Goal: Task Accomplishment & Management: Manage account settings

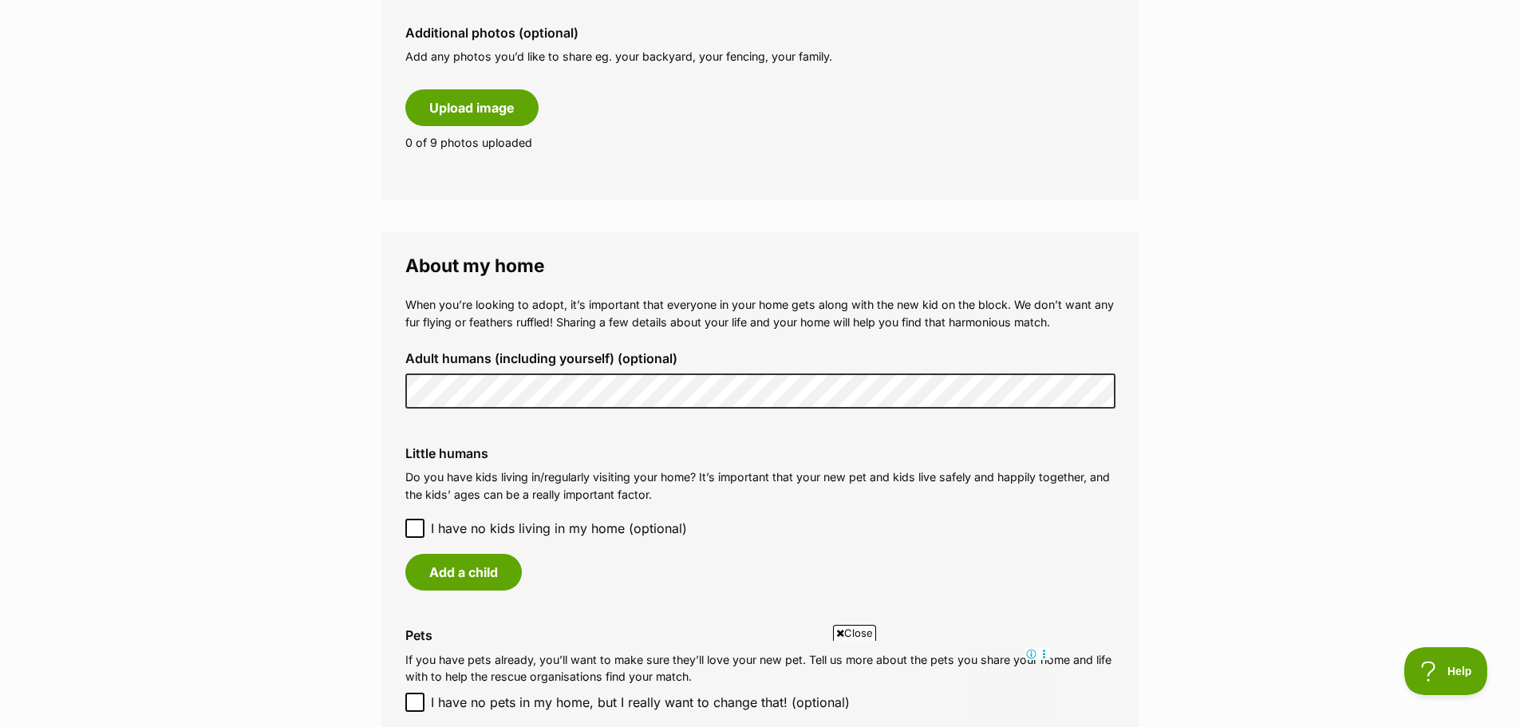
scroll to position [1037, 0]
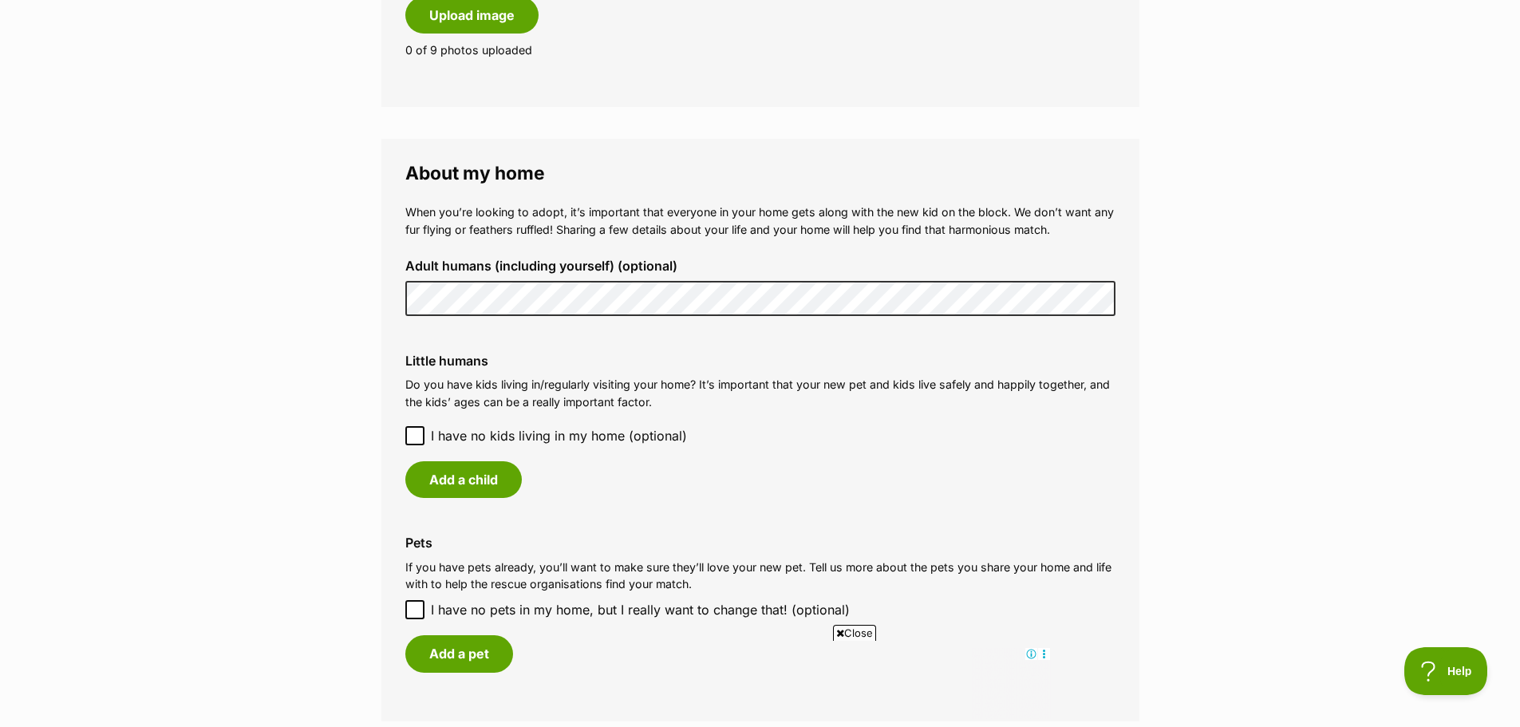
click at [775, 478] on div "Add a child" at bounding box center [760, 479] width 710 height 37
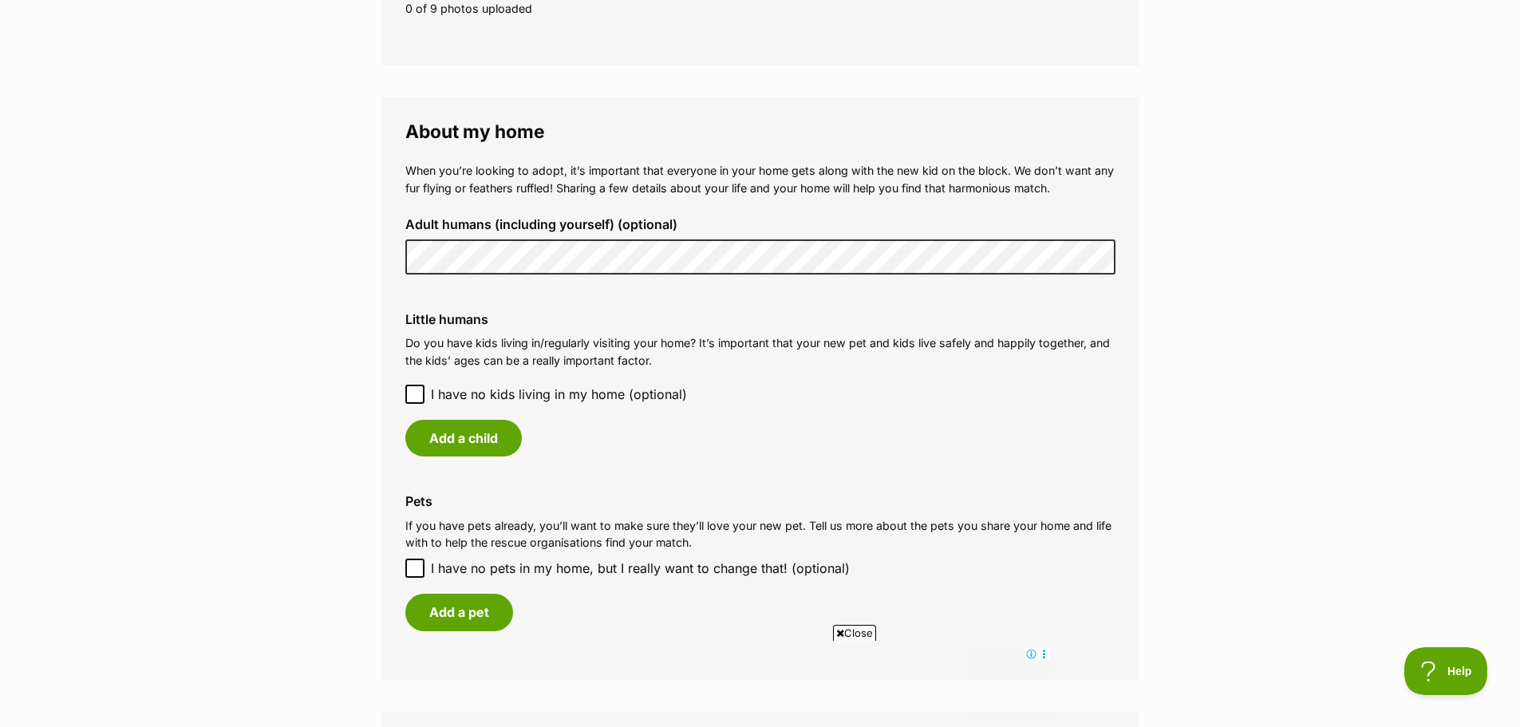
scroll to position [1117, 0]
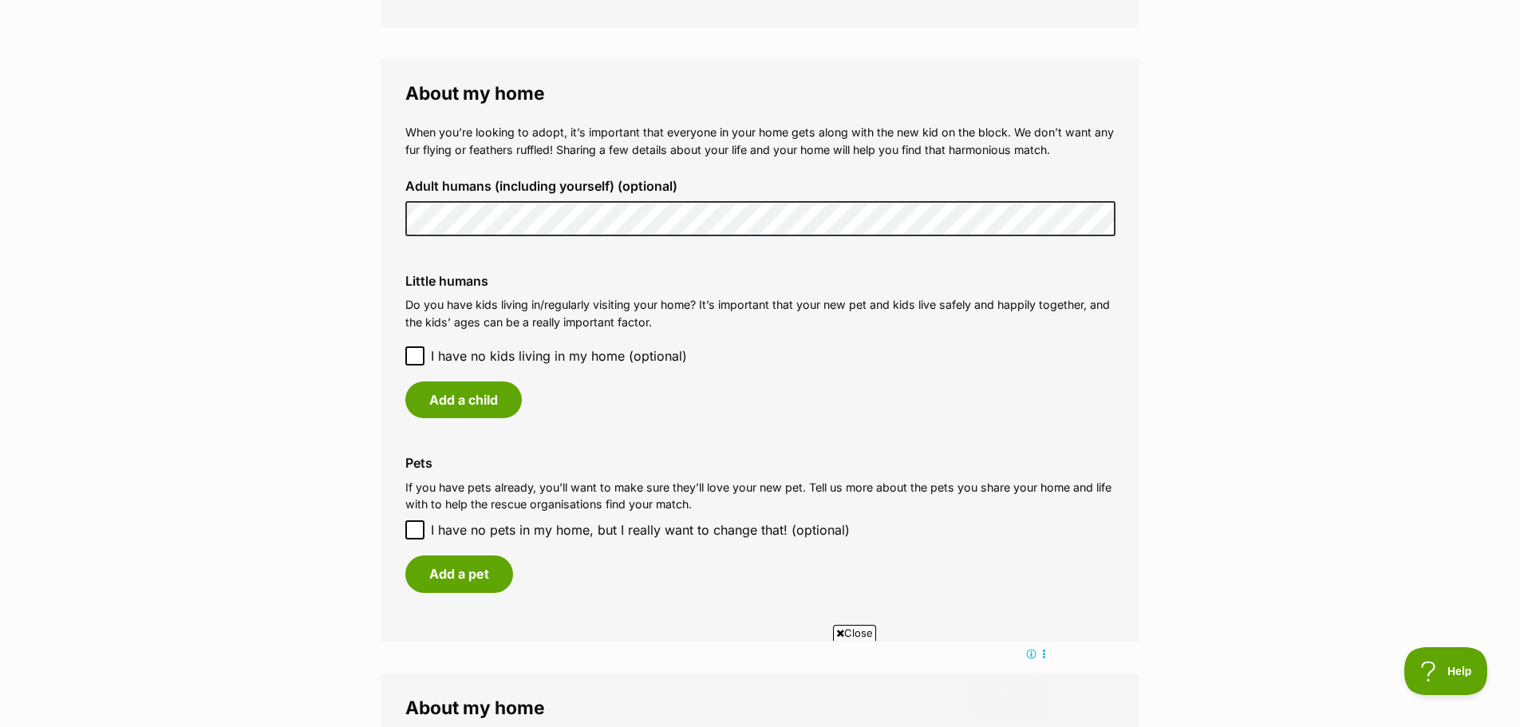
click at [416, 356] on icon at bounding box center [415, 356] width 10 height 7
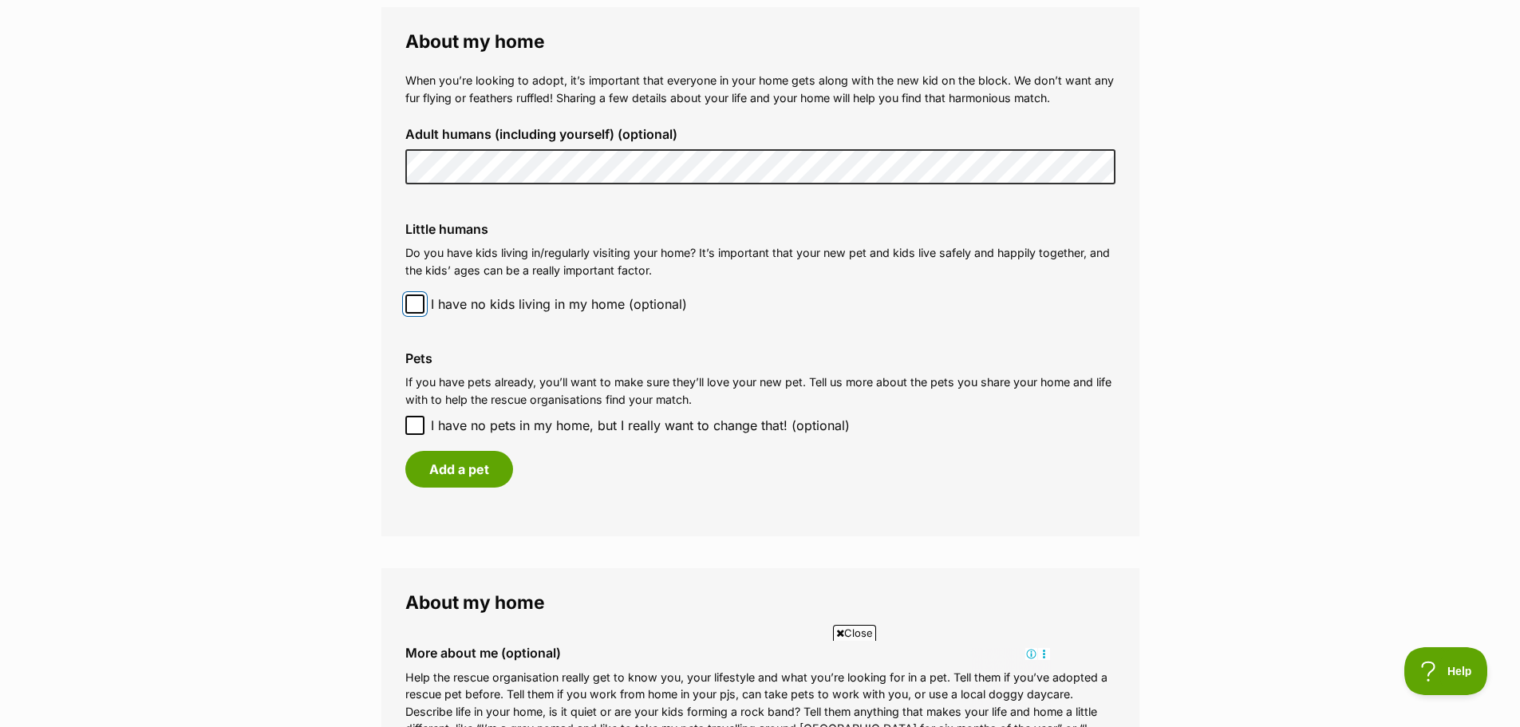
scroll to position [1197, 0]
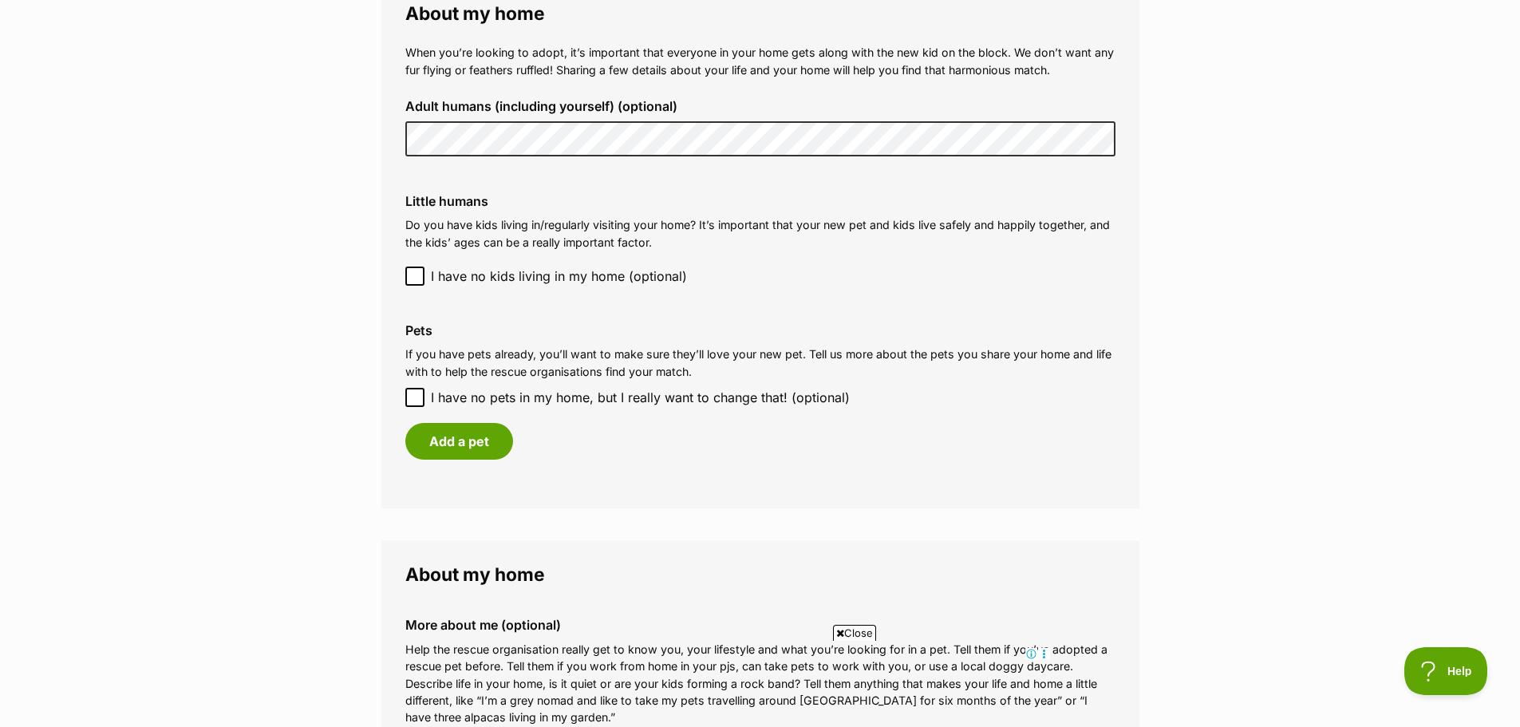
click at [417, 396] on icon at bounding box center [414, 397] width 11 height 11
click at [417, 396] on input "I have no pets in my home, but I really want to change that! (optional)" at bounding box center [414, 397] width 19 height 19
checkbox input "true"
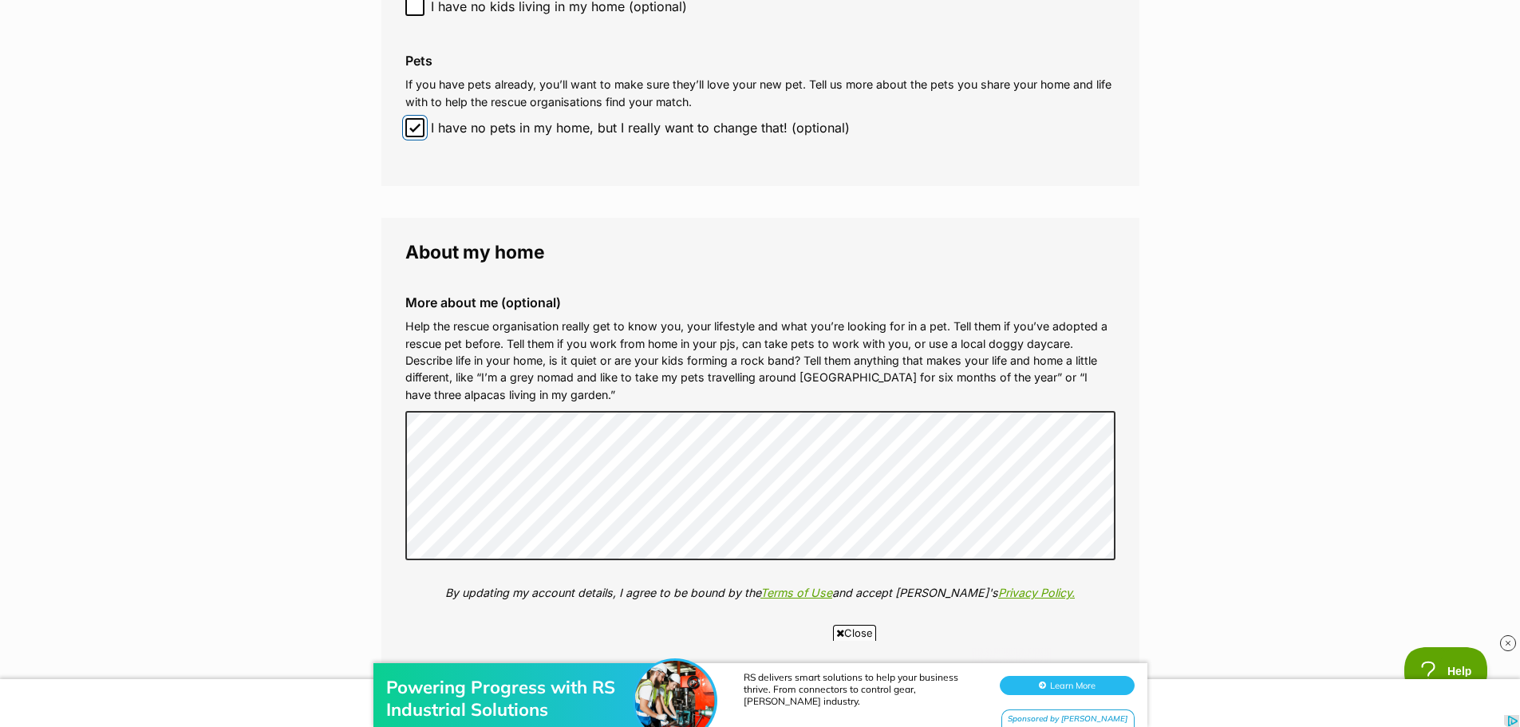
scroll to position [1836, 0]
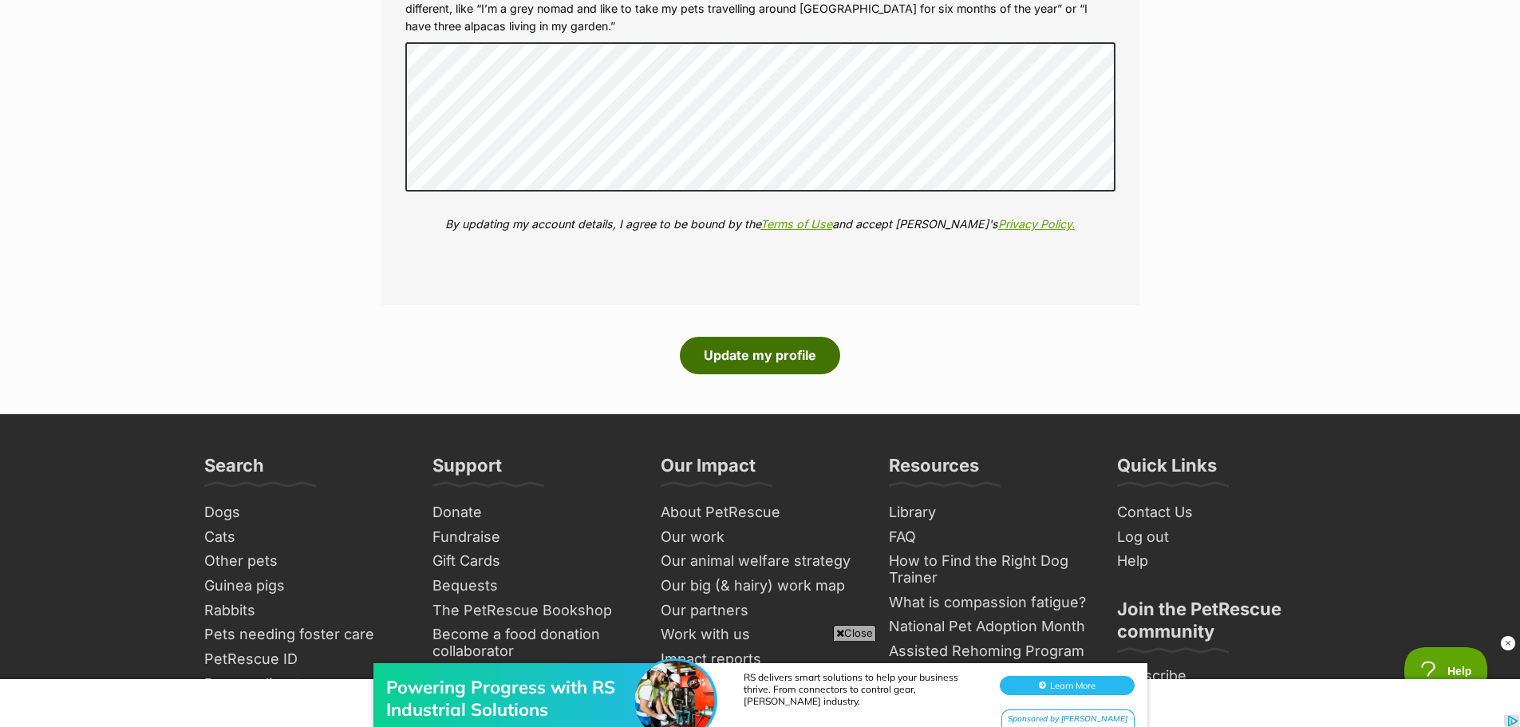
click at [756, 361] on button "Update my profile" at bounding box center [760, 355] width 160 height 37
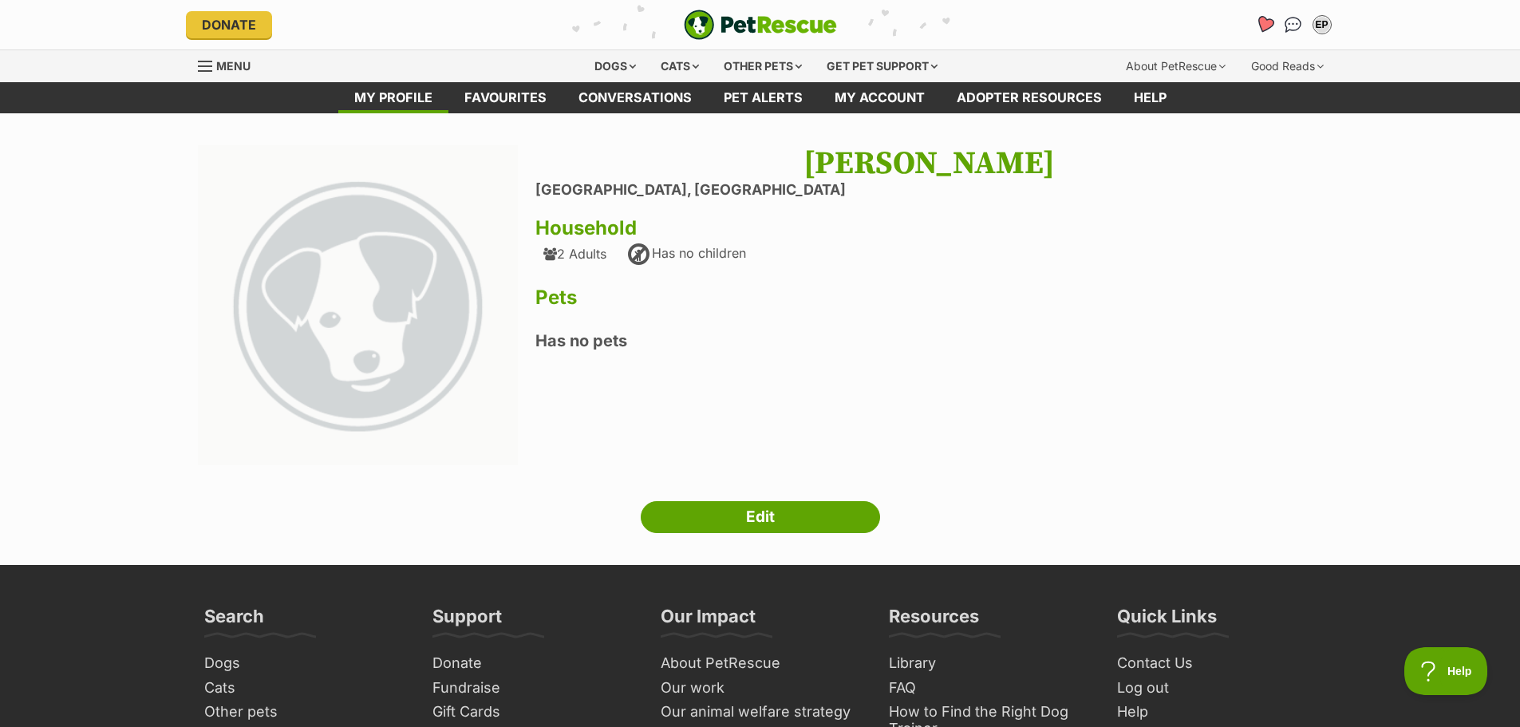
click at [1261, 25] on icon "Favourites" at bounding box center [1264, 24] width 19 height 18
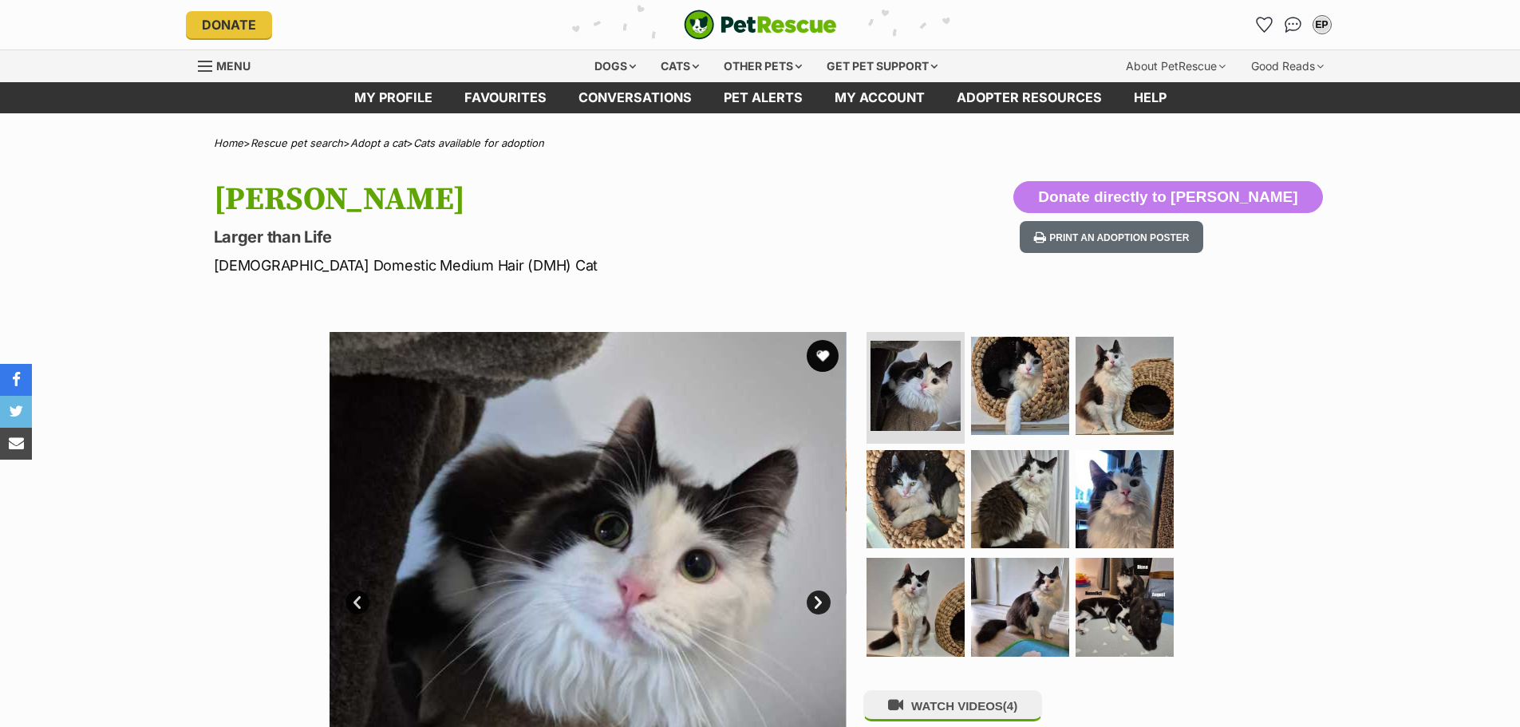
click at [824, 356] on button "favourite" at bounding box center [823, 356] width 32 height 32
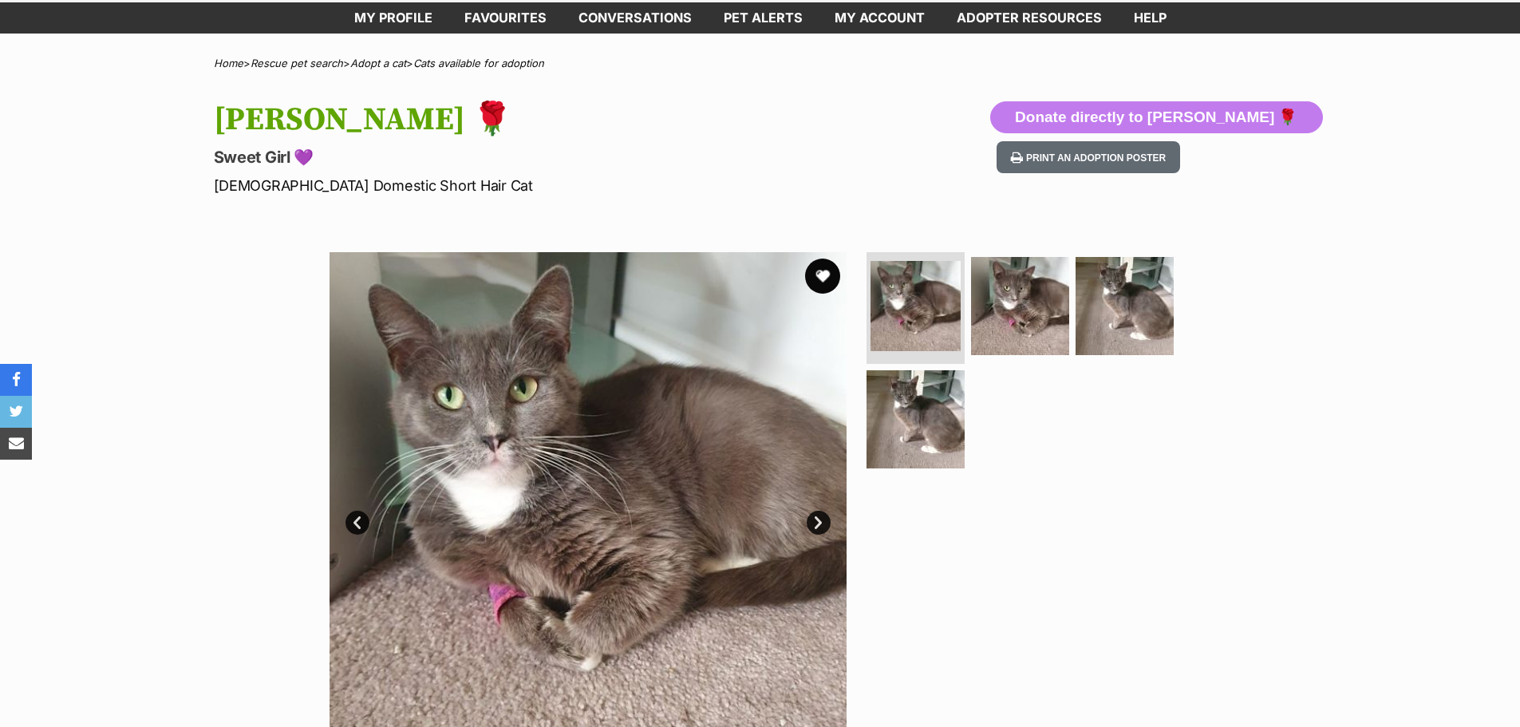
drag, startPoint x: 0, startPoint y: 0, endPoint x: 824, endPoint y: 270, distance: 867.4
click at [824, 270] on button "favourite" at bounding box center [822, 276] width 35 height 35
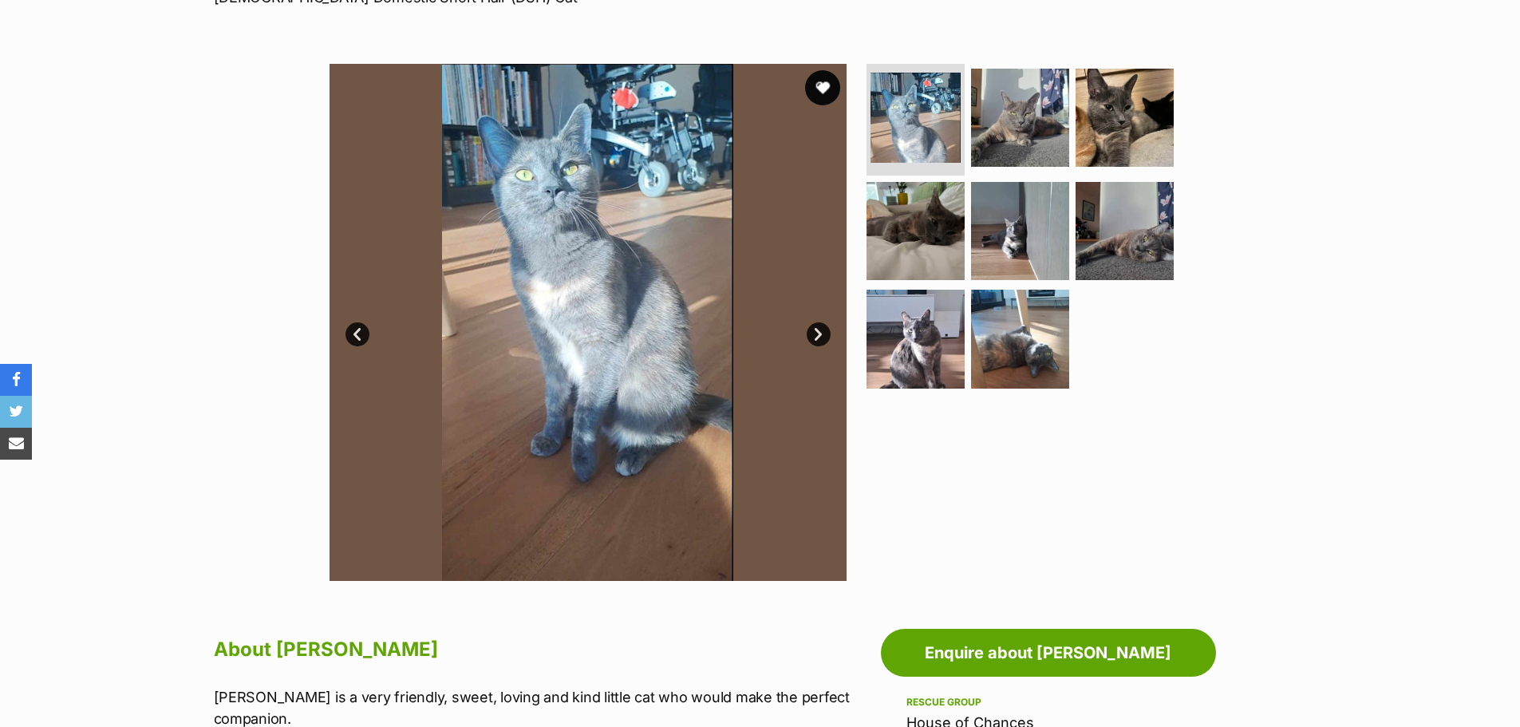
click at [820, 81] on button "favourite" at bounding box center [822, 87] width 35 height 35
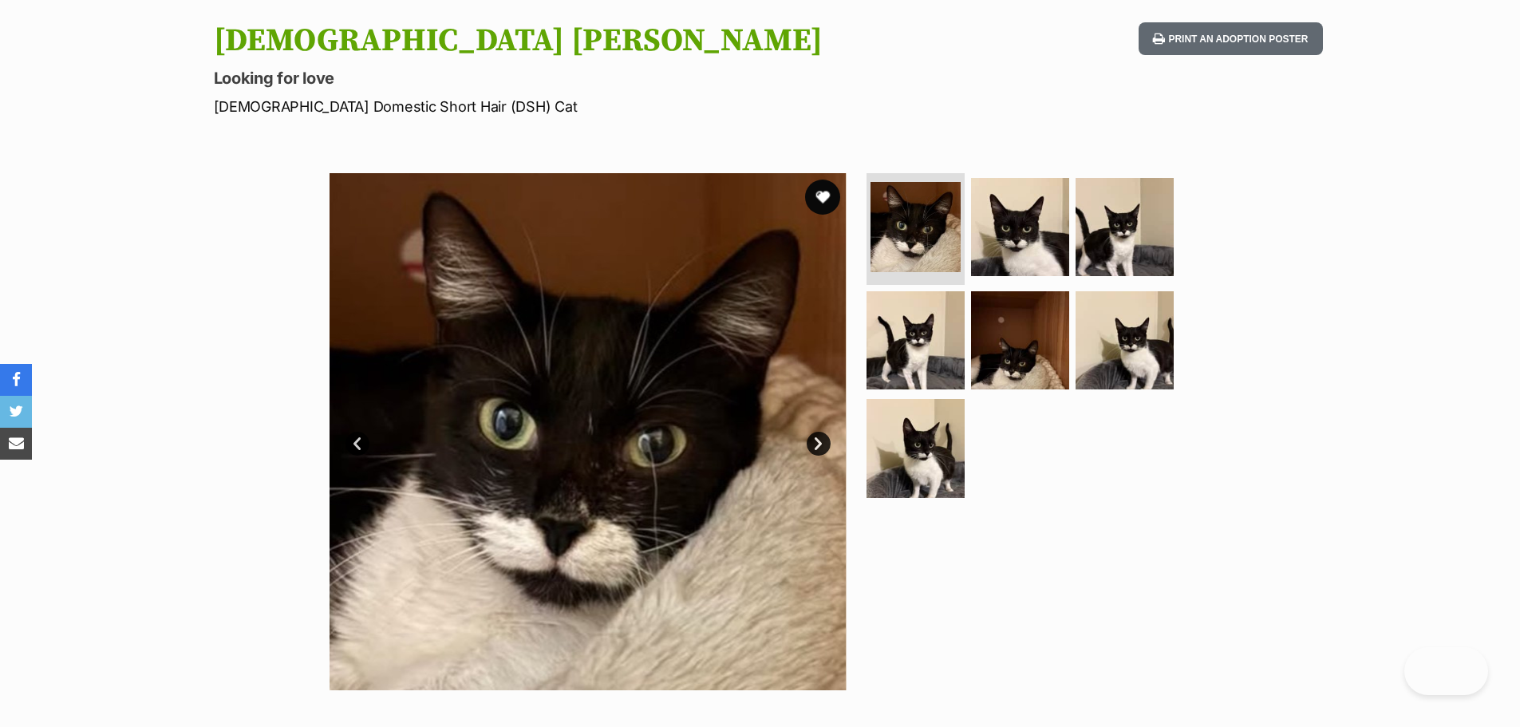
click at [828, 192] on button "favourite" at bounding box center [822, 197] width 35 height 35
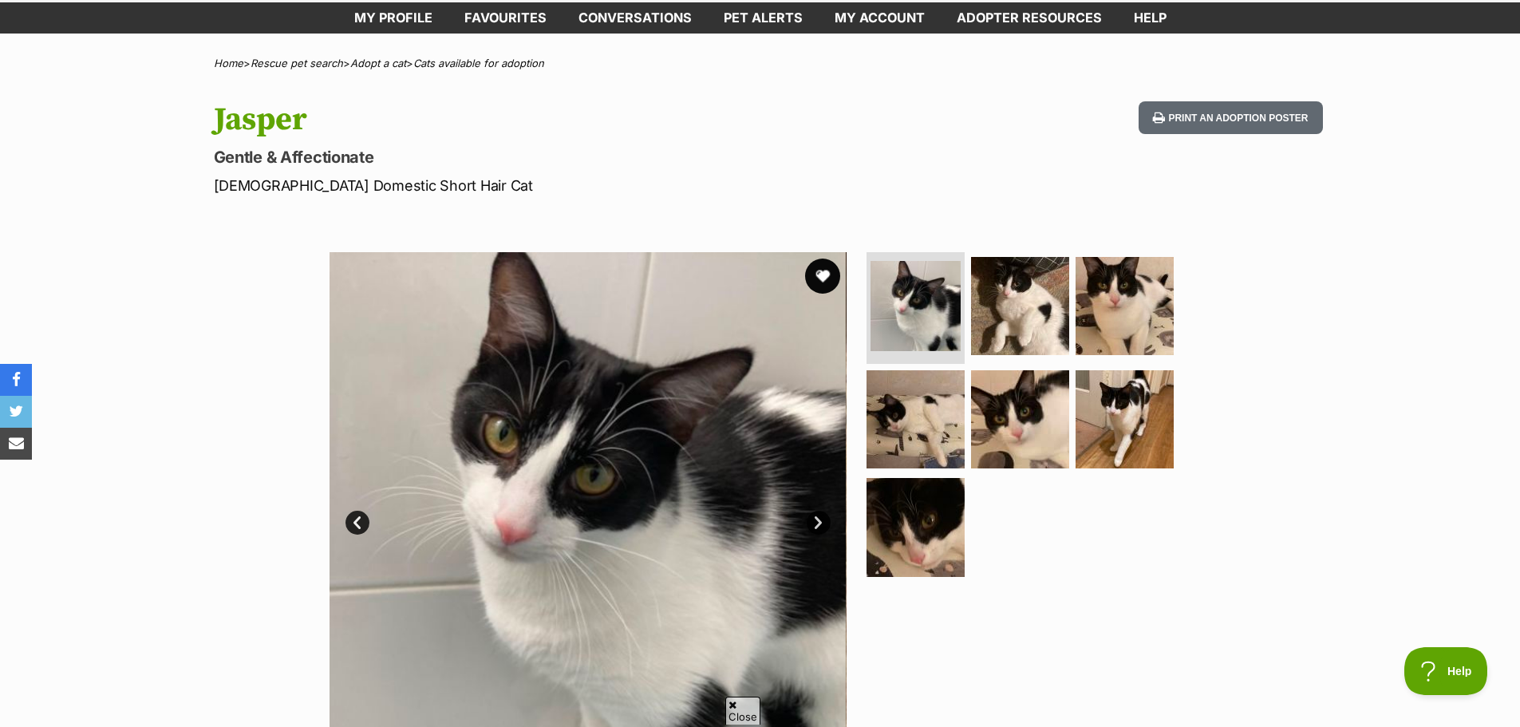
click at [817, 279] on button "favourite" at bounding box center [822, 276] width 35 height 35
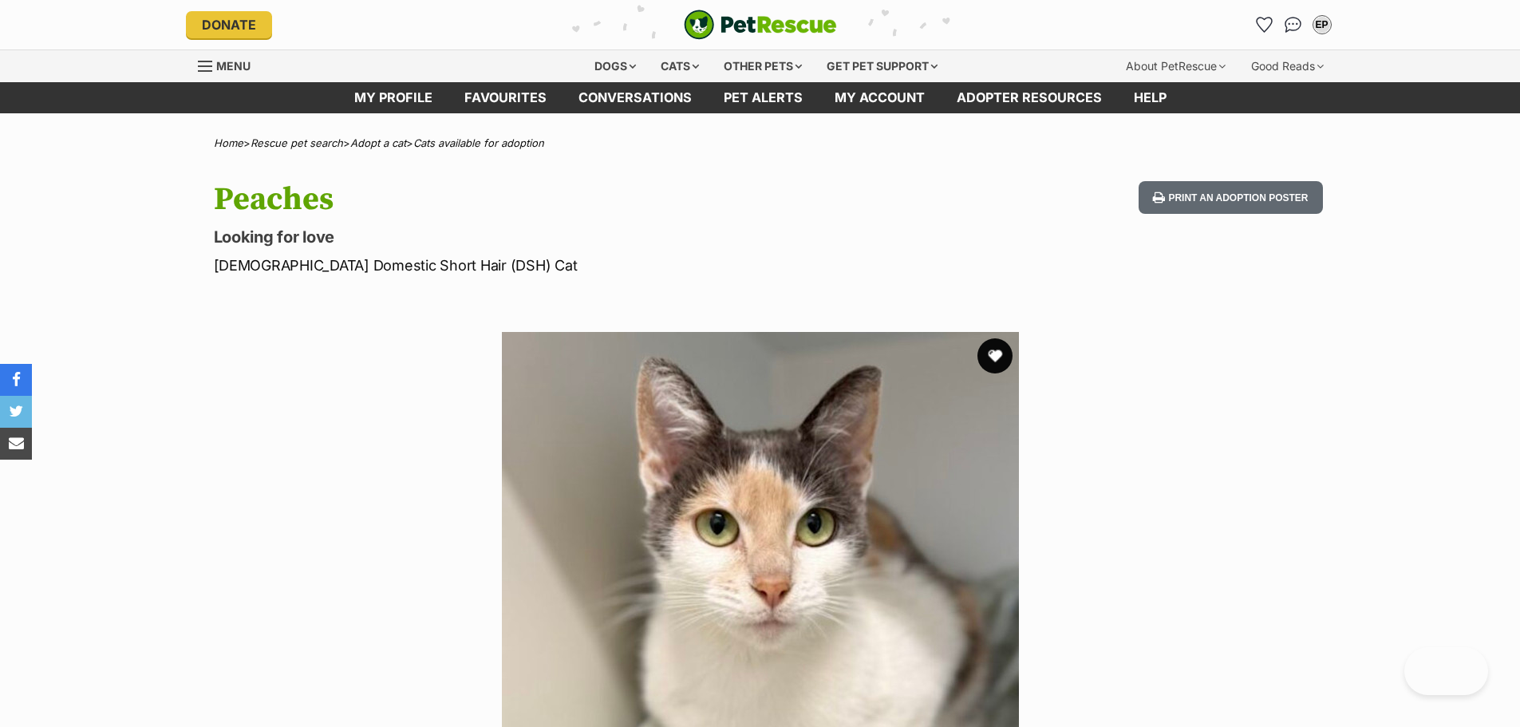
click at [993, 351] on button "favourite" at bounding box center [995, 355] width 35 height 35
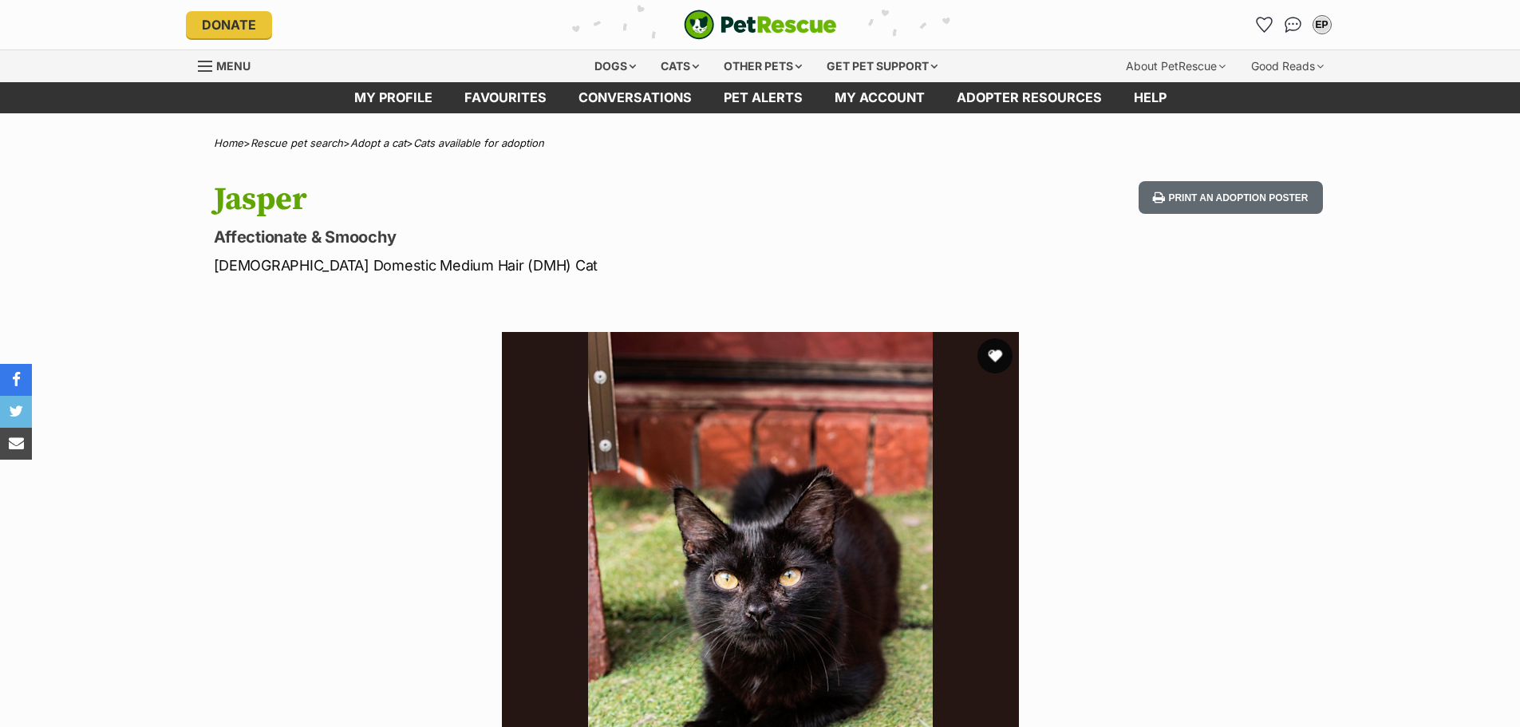
click at [992, 358] on button "favourite" at bounding box center [995, 355] width 35 height 35
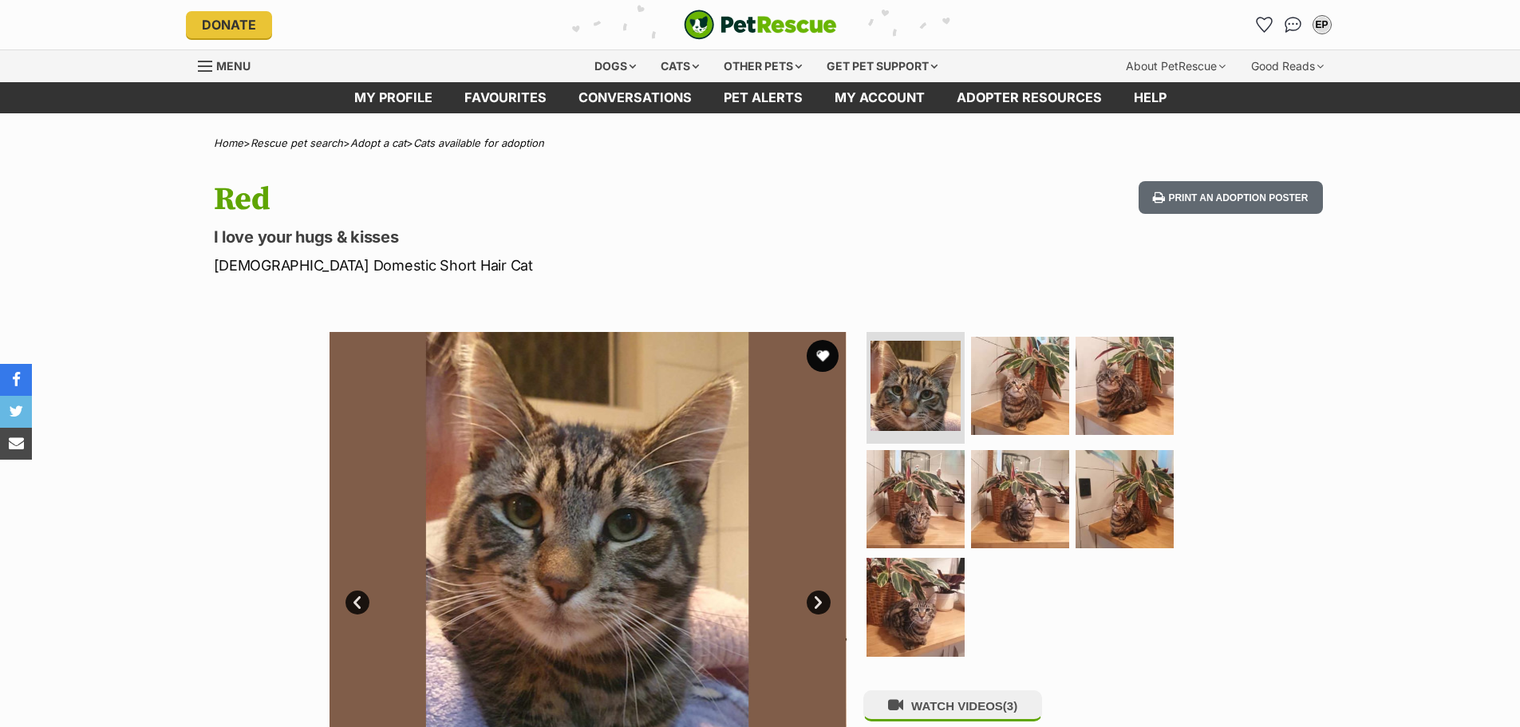
click at [820, 358] on button "favourite" at bounding box center [823, 356] width 32 height 32
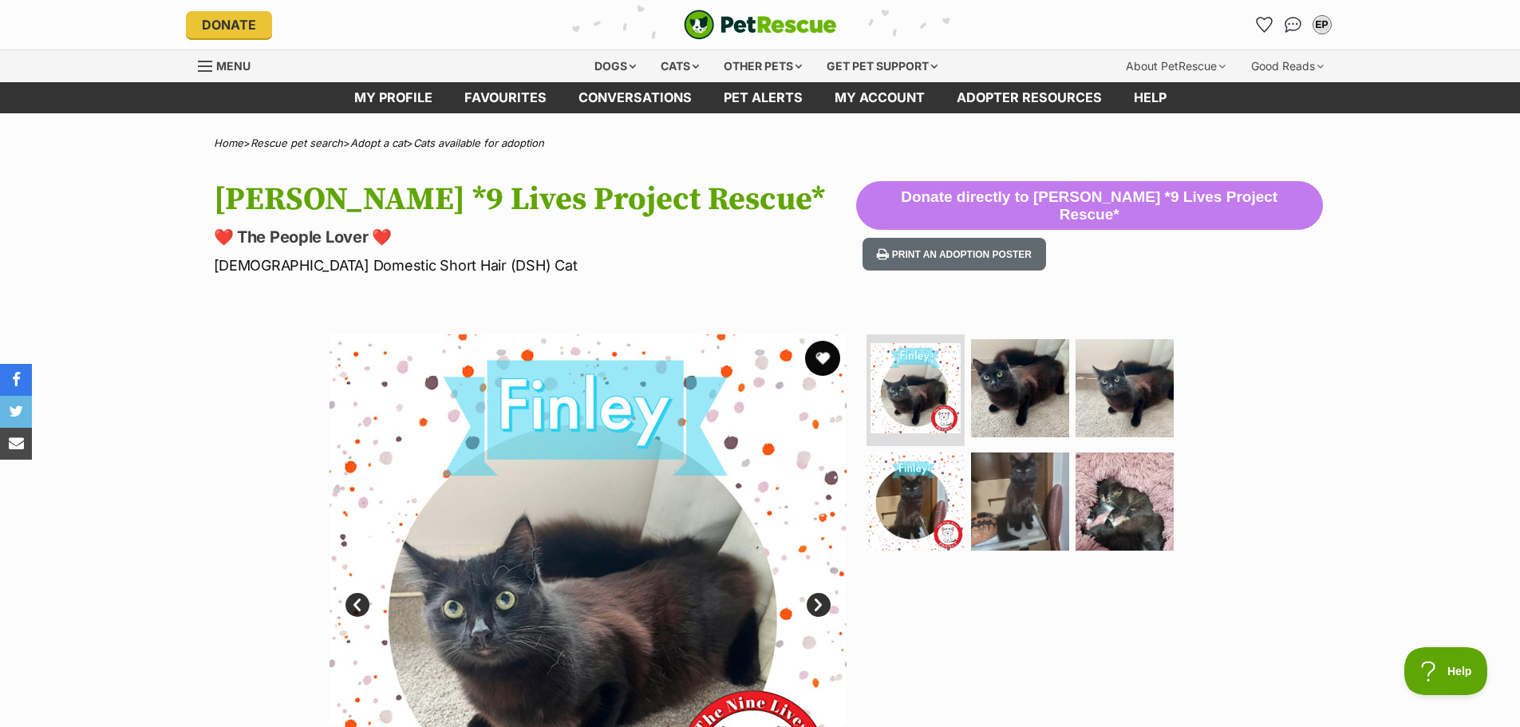
click at [823, 350] on button "favourite" at bounding box center [822, 358] width 35 height 35
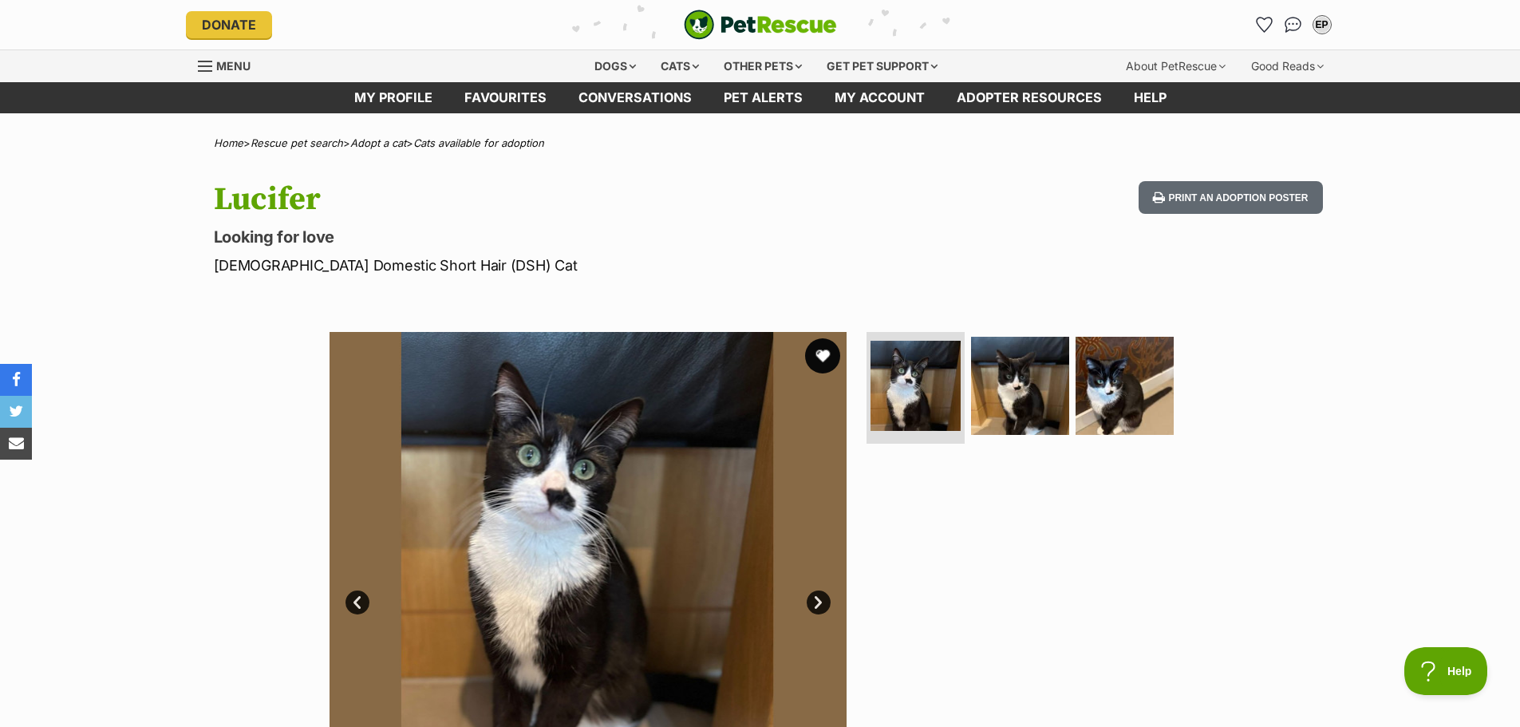
click at [828, 369] on button "favourite" at bounding box center [822, 355] width 35 height 35
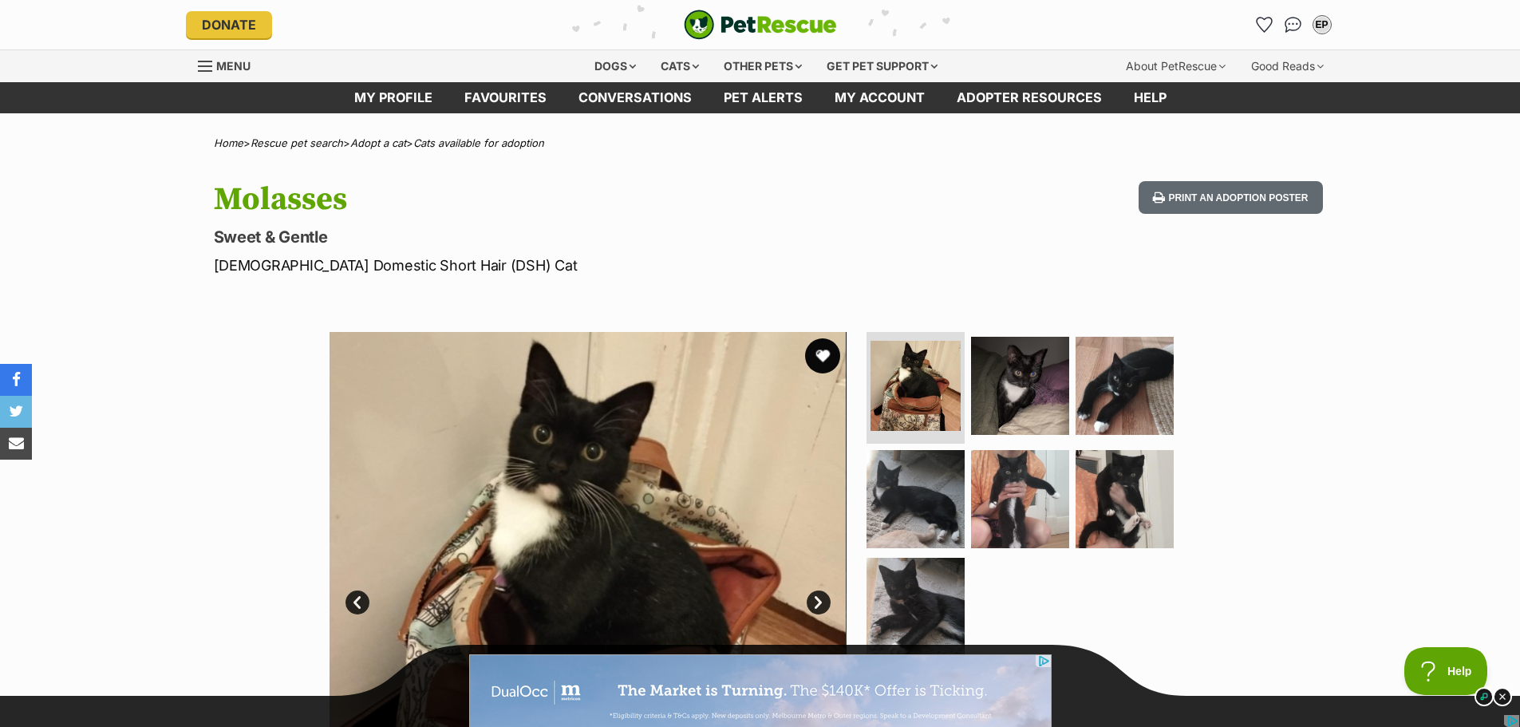
click at [829, 348] on button "favourite" at bounding box center [822, 355] width 35 height 35
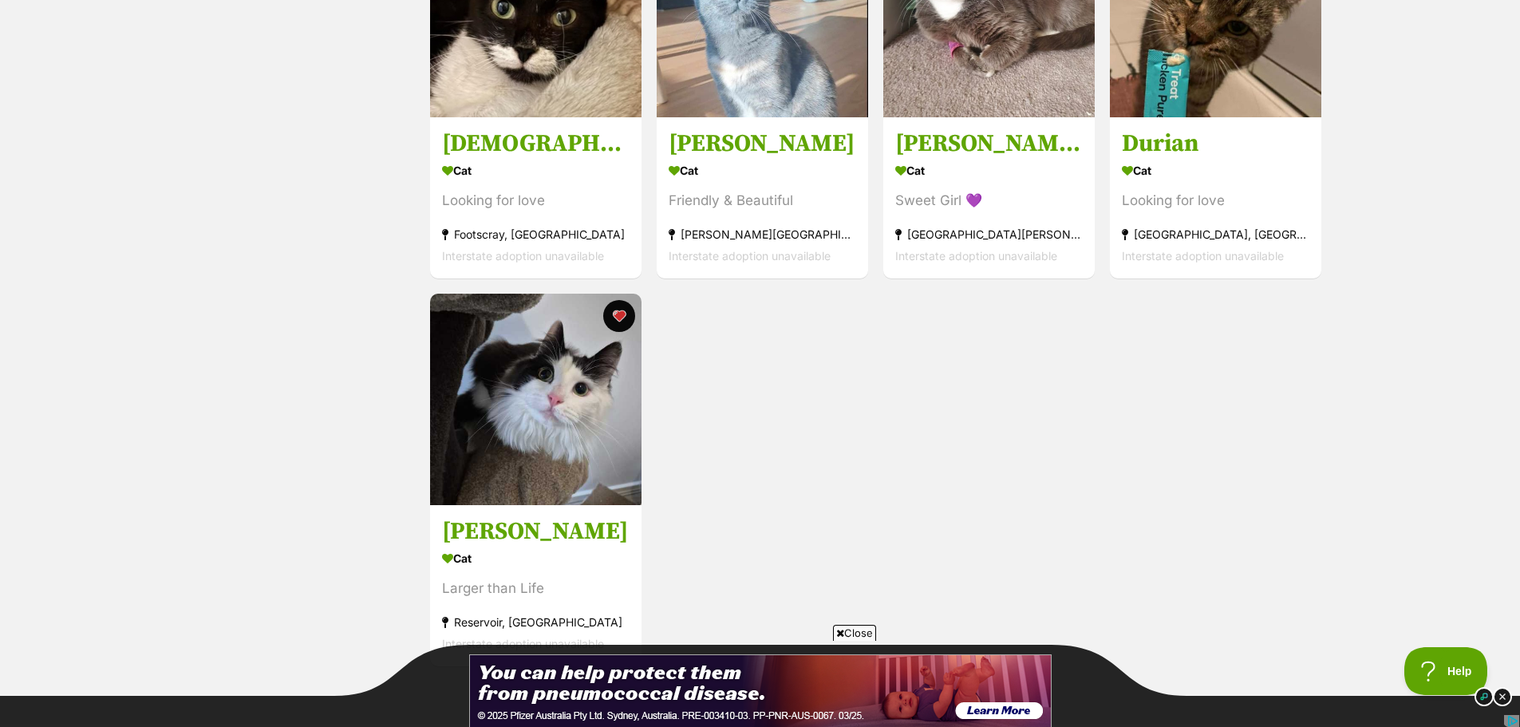
click at [864, 634] on span "Close" at bounding box center [854, 633] width 43 height 16
